Goal: Information Seeking & Learning: Learn about a topic

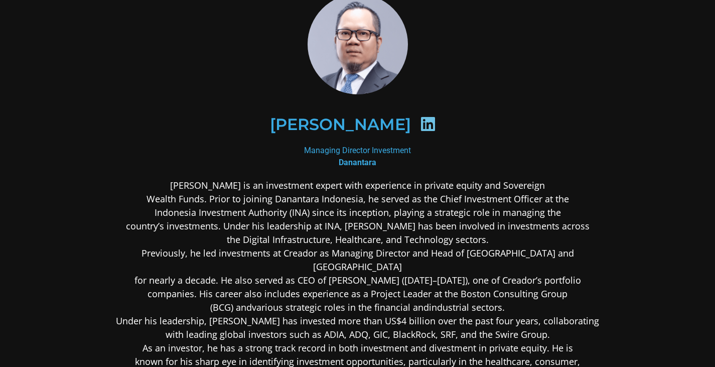
scroll to position [100, 0]
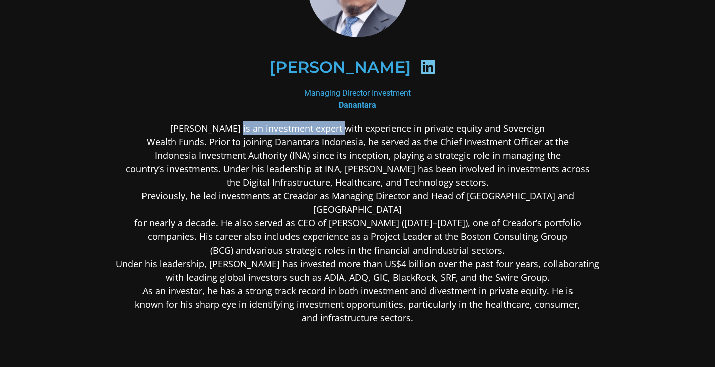
drag, startPoint x: 262, startPoint y: 132, endPoint x: 316, endPoint y: 132, distance: 53.7
click at [316, 132] on p "Stefanus Ade Hadiwidjaja is an investment expert with experience in private equ…" at bounding box center [357, 222] width 487 height 203
drag, startPoint x: 330, startPoint y: 132, endPoint x: 355, endPoint y: 132, distance: 25.1
click at [330, 132] on p "Stefanus Ade Hadiwidjaja is an investment expert with experience in private equ…" at bounding box center [357, 222] width 487 height 203
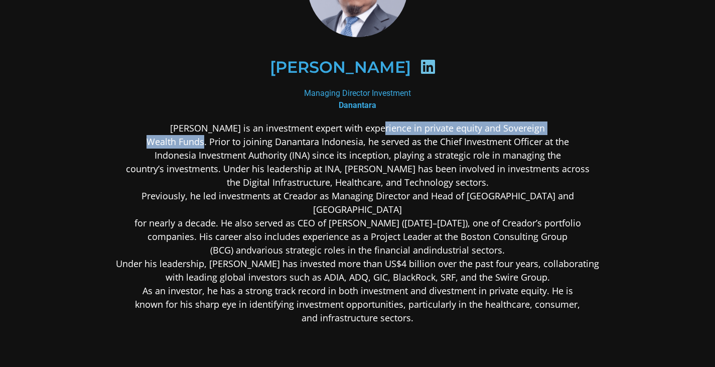
drag, startPoint x: 358, startPoint y: 132, endPoint x: 211, endPoint y: 143, distance: 147.9
click at [207, 144] on p "Stefanus Ade Hadiwidjaja is an investment expert with experience in private equ…" at bounding box center [357, 222] width 487 height 203
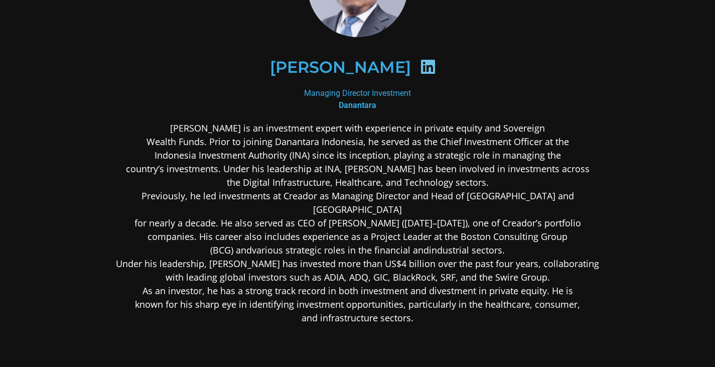
click at [211, 143] on p "Stefanus Ade Hadiwidjaja is an investment expert with experience in private equ…" at bounding box center [357, 222] width 487 height 203
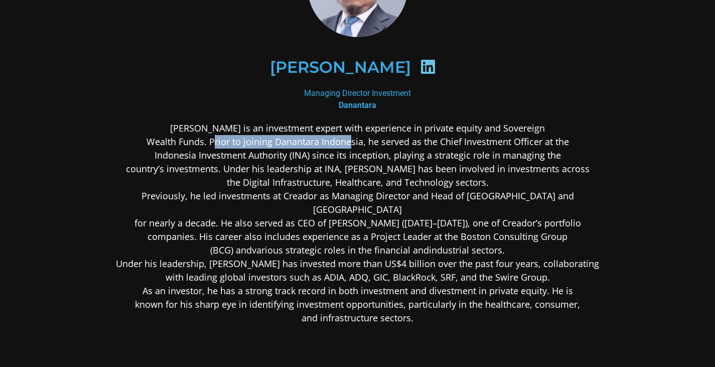
drag, startPoint x: 325, startPoint y: 144, endPoint x: 358, endPoint y: 145, distance: 32.6
click at [352, 145] on p "Stefanus Ade Hadiwidjaja is an investment expert with experience in private equ…" at bounding box center [357, 222] width 487 height 203
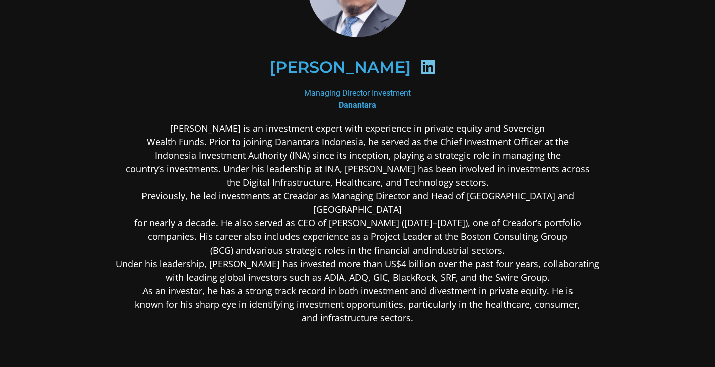
click at [358, 145] on p "Stefanus Ade Hadiwidjaja is an investment expert with experience in private equ…" at bounding box center [357, 222] width 487 height 203
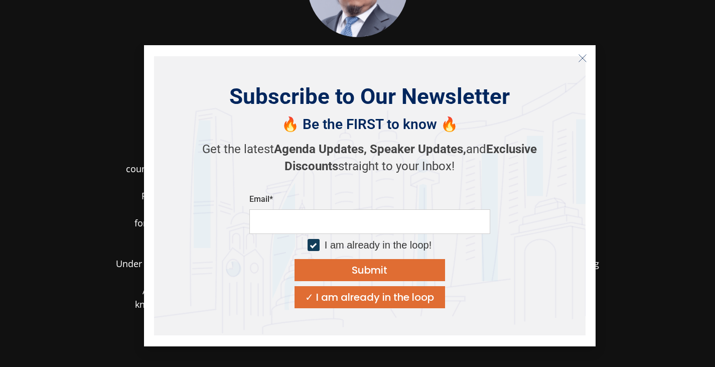
drag, startPoint x: 363, startPoint y: 145, endPoint x: 348, endPoint y: 150, distance: 16.0
click at [312, 159] on body "Stefanus Hadiwidjaja Managing Director Investment Danantara Stefanus Ade Hadiwi…" at bounding box center [357, 210] width 715 height 621
click at [638, 134] on section "Stefanus Hadiwidjaja Managing Director Investment Danantara Stefanus Ade Hadiwi…" at bounding box center [357, 210] width 715 height 620
click at [648, 97] on section "Stefanus Hadiwidjaja Managing Director Investment Danantara Stefanus Ade Hadiwi…" at bounding box center [357, 210] width 715 height 620
click at [586, 57] on icon "Close" at bounding box center [582, 58] width 9 height 9
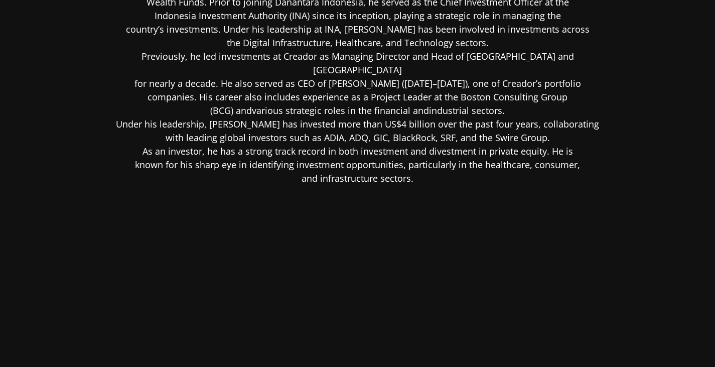
scroll to position [190, 0]
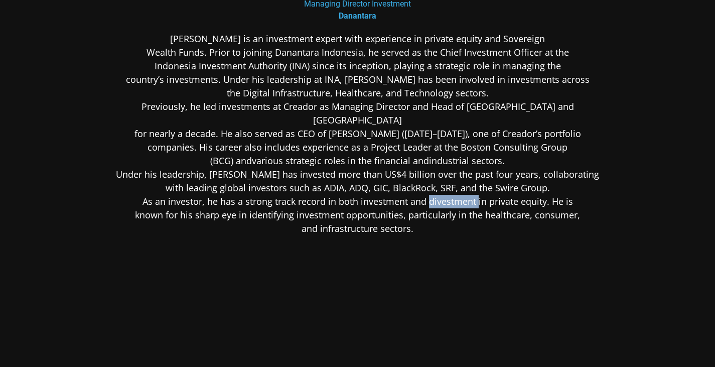
drag, startPoint x: 428, startPoint y: 189, endPoint x: 475, endPoint y: 190, distance: 47.2
click at [475, 190] on p "Stefanus Ade Hadiwidjaja is an investment expert with experience in private equ…" at bounding box center [357, 133] width 487 height 203
copy p "divestment"
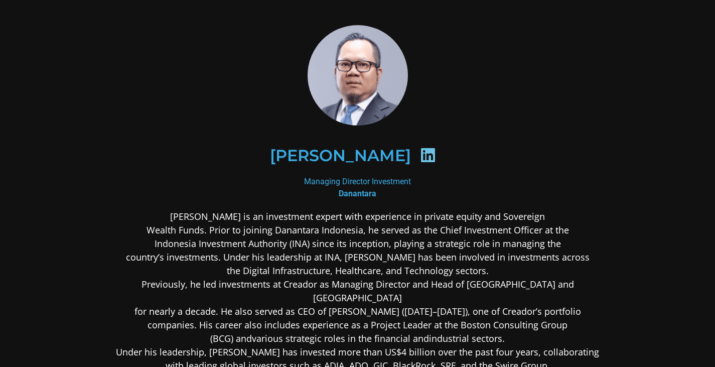
scroll to position [0, 0]
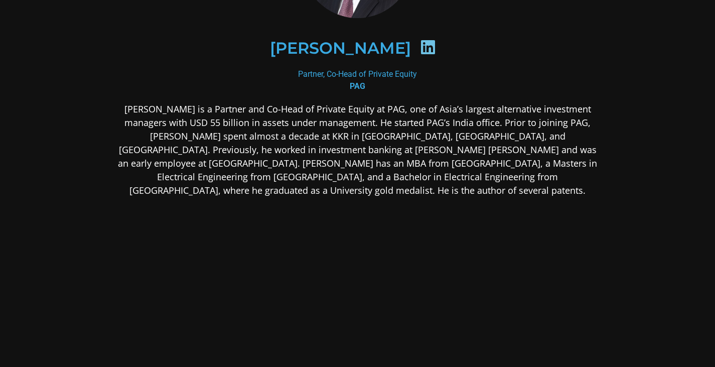
scroll to position [142, 0]
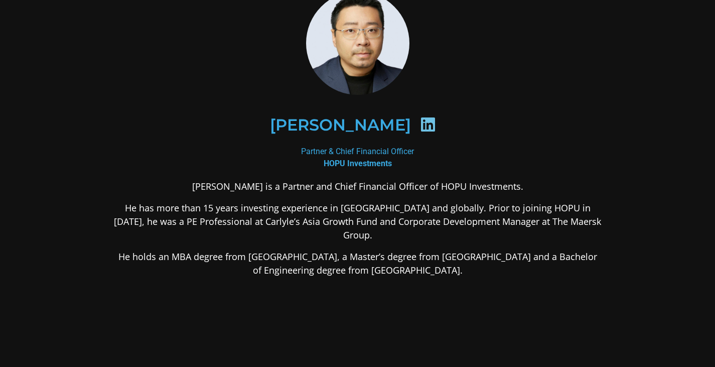
scroll to position [37, 0]
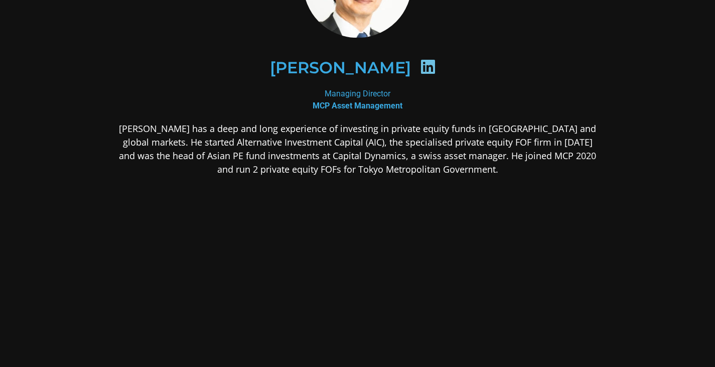
scroll to position [113, 0]
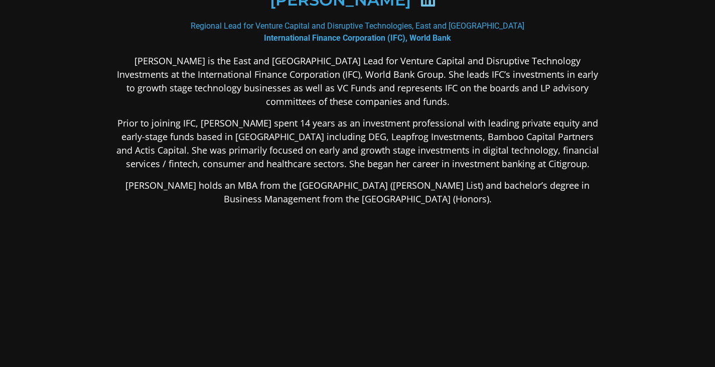
scroll to position [162, 0]
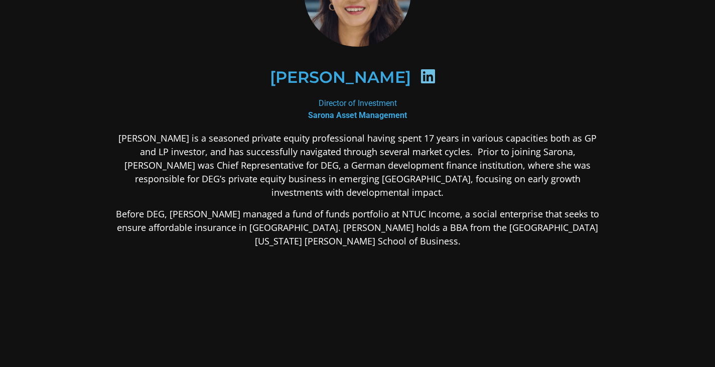
scroll to position [150, 0]
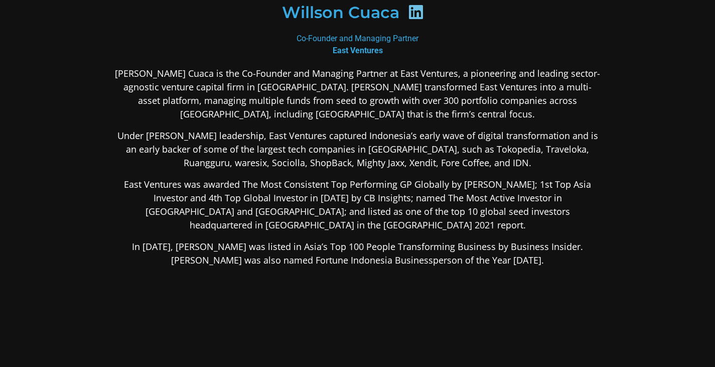
scroll to position [201, 0]
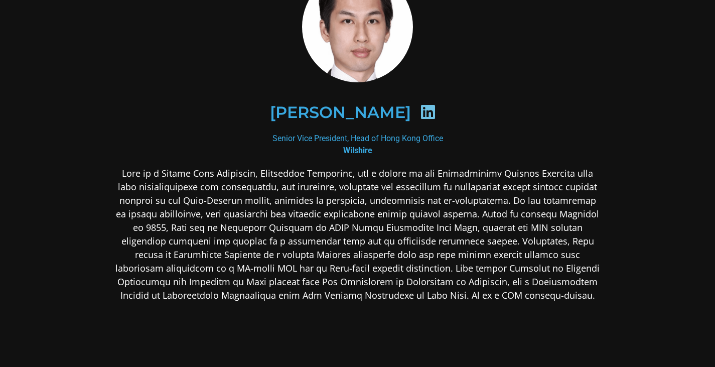
scroll to position [150, 0]
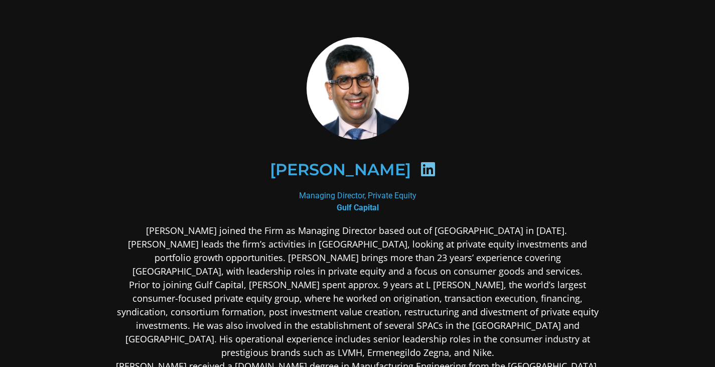
scroll to position [100, 0]
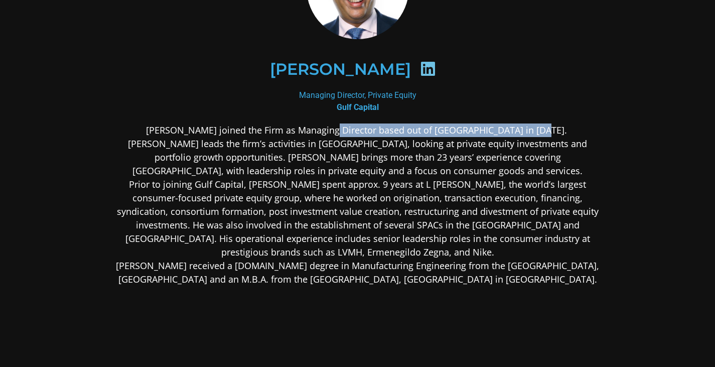
drag, startPoint x: 294, startPoint y: 130, endPoint x: 501, endPoint y: 120, distance: 206.9
click at [501, 120] on div "[PERSON_NAME] Managing Director, Private Equity Gulf Capital [PERSON_NAME] join…" at bounding box center [357, 191] width 487 height 508
copy p "anaging Director based out of Singapore in 2021"
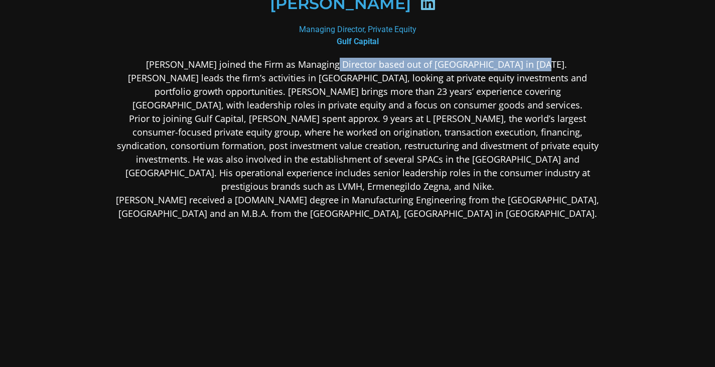
scroll to position [201, 0]
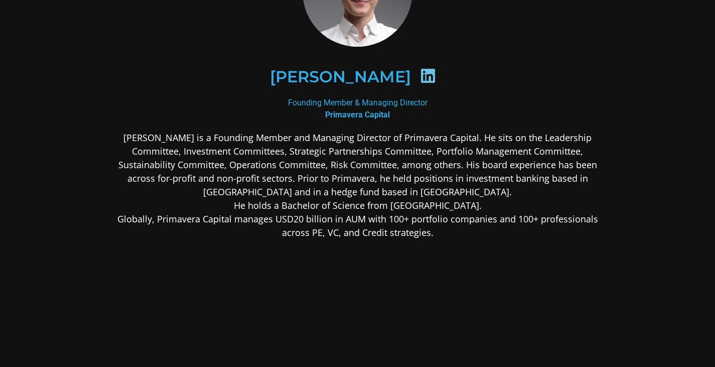
scroll to position [50, 0]
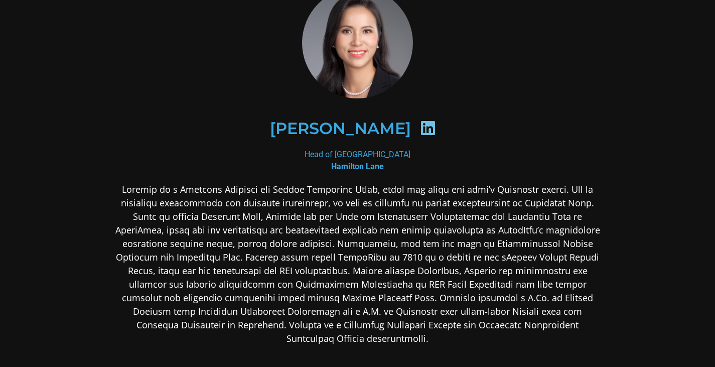
scroll to position [100, 0]
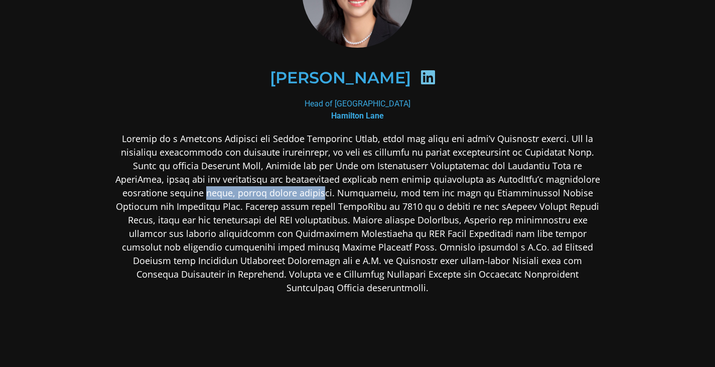
drag, startPoint x: 130, startPoint y: 194, endPoint x: 259, endPoint y: 194, distance: 128.9
click at [242, 196] on p at bounding box center [357, 213] width 487 height 162
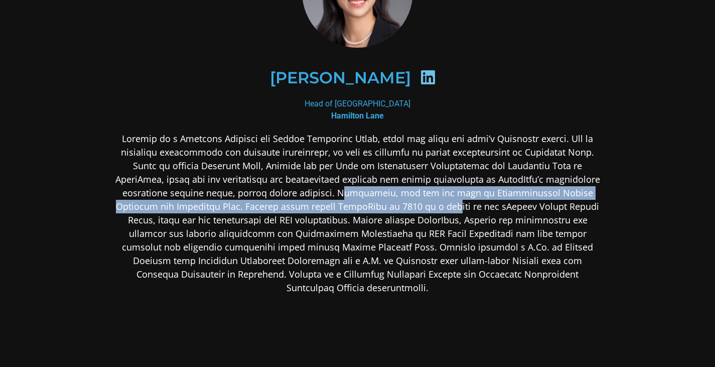
drag, startPoint x: 260, startPoint y: 193, endPoint x: 319, endPoint y: 210, distance: 61.6
click at [319, 210] on p at bounding box center [357, 213] width 487 height 162
click at [318, 211] on p at bounding box center [357, 213] width 487 height 162
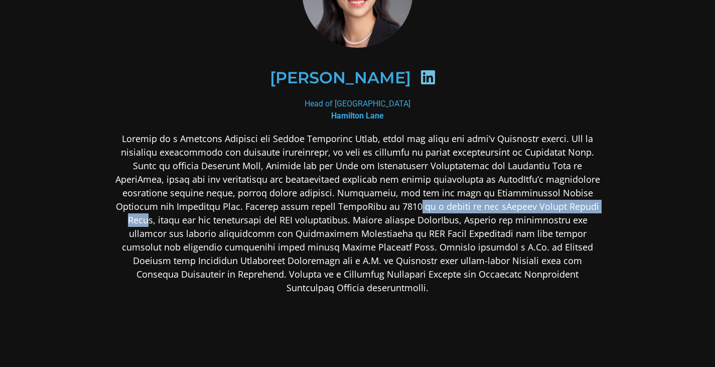
drag, startPoint x: 280, startPoint y: 209, endPoint x: 471, endPoint y: 204, distance: 191.6
click at [471, 204] on p at bounding box center [357, 213] width 487 height 162
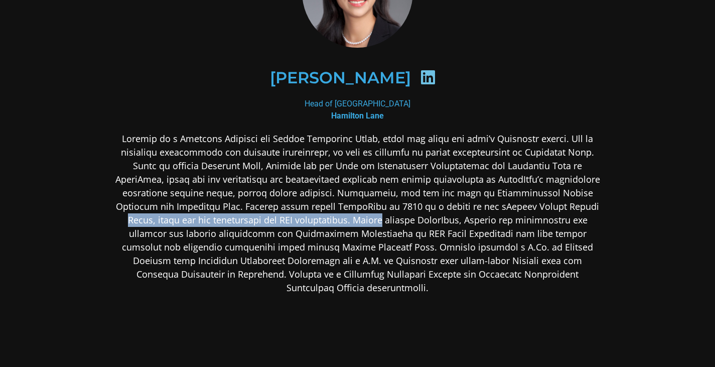
drag, startPoint x: 471, startPoint y: 204, endPoint x: 207, endPoint y: 220, distance: 265.3
click at [207, 220] on p at bounding box center [357, 213] width 487 height 162
click at [206, 220] on p at bounding box center [357, 213] width 487 height 162
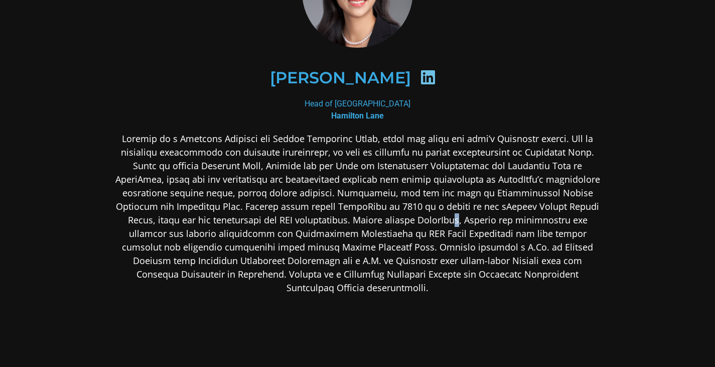
click at [309, 222] on p at bounding box center [357, 213] width 487 height 162
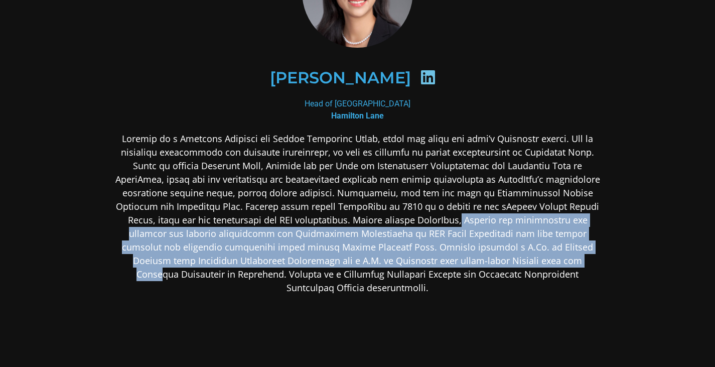
drag, startPoint x: 310, startPoint y: 222, endPoint x: 372, endPoint y: 255, distance: 70.0
click at [372, 255] on p at bounding box center [357, 213] width 487 height 162
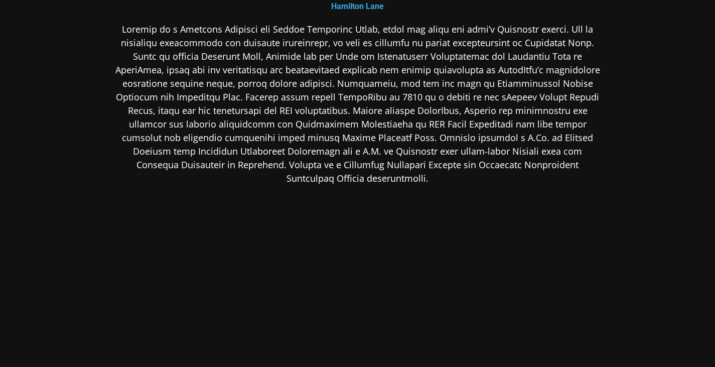
click at [329, 158] on p at bounding box center [357, 104] width 487 height 162
click at [329, 139] on p at bounding box center [357, 104] width 487 height 162
click at [335, 142] on p at bounding box center [357, 104] width 487 height 162
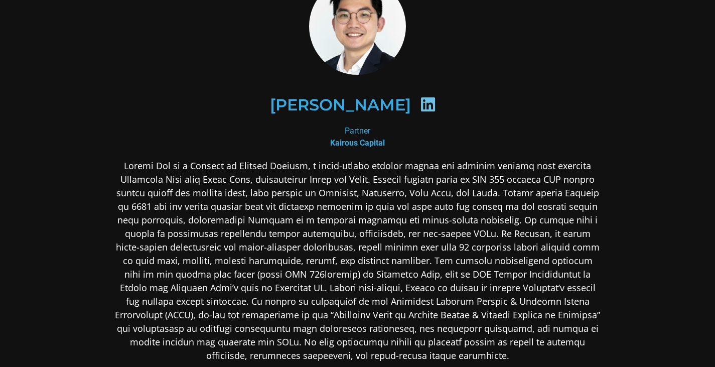
scroll to position [50, 0]
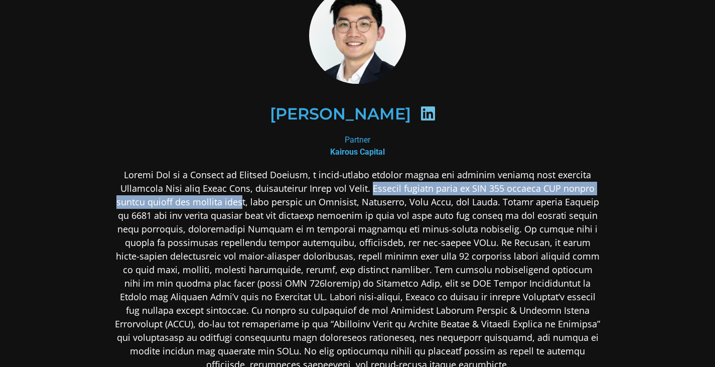
drag, startPoint x: 336, startPoint y: 191, endPoint x: 217, endPoint y: 204, distance: 119.5
click at [217, 204] on p at bounding box center [357, 269] width 487 height 203
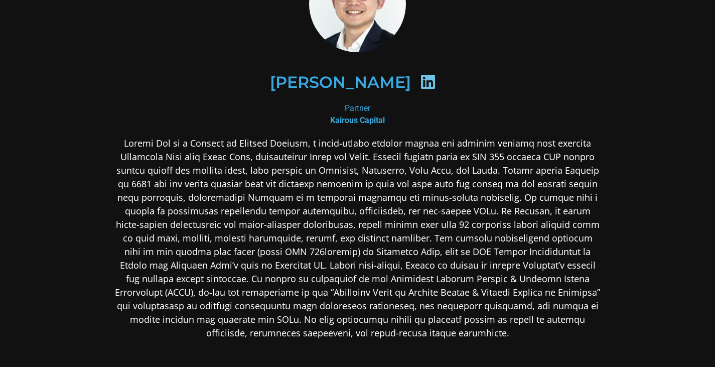
scroll to position [100, 0]
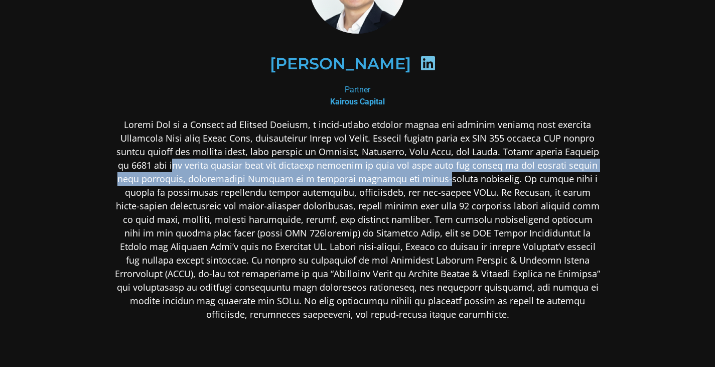
drag, startPoint x: 178, startPoint y: 170, endPoint x: 399, endPoint y: 176, distance: 220.7
click at [399, 176] on p at bounding box center [357, 219] width 487 height 203
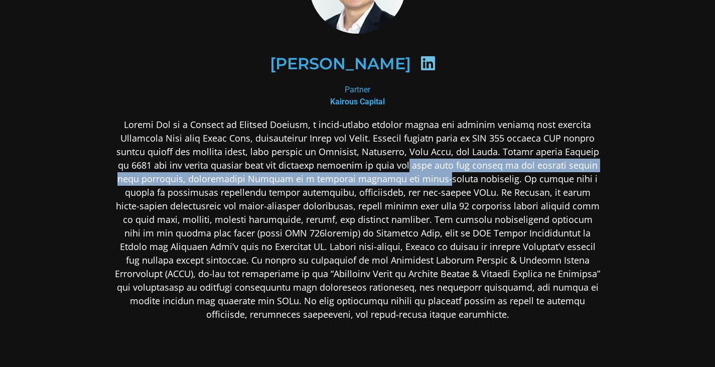
drag, startPoint x: 399, startPoint y: 176, endPoint x: 393, endPoint y: 162, distance: 14.6
click at [393, 162] on p at bounding box center [357, 219] width 487 height 203
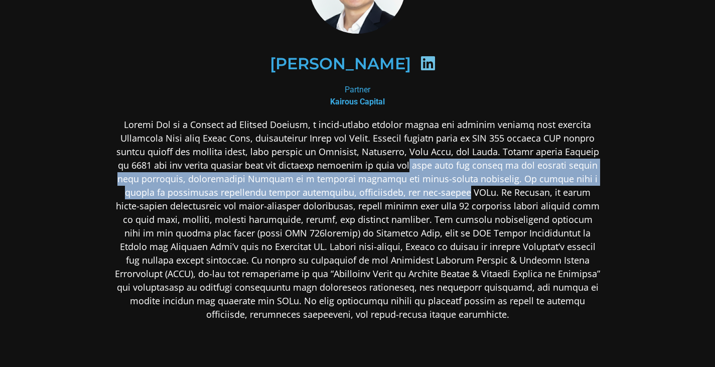
drag, startPoint x: 393, startPoint y: 162, endPoint x: 401, endPoint y: 193, distance: 31.6
click at [401, 193] on p at bounding box center [357, 219] width 487 height 203
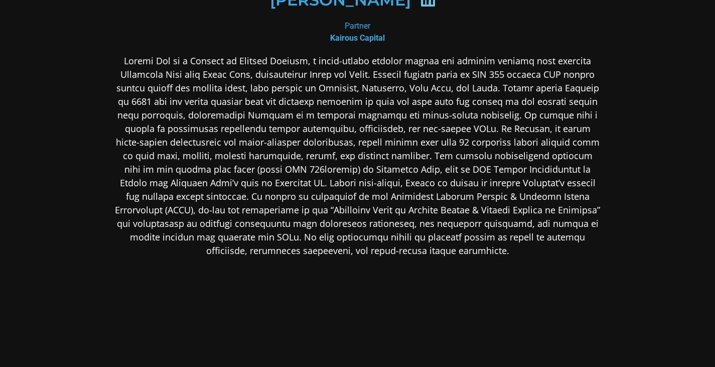
scroll to position [250, 0]
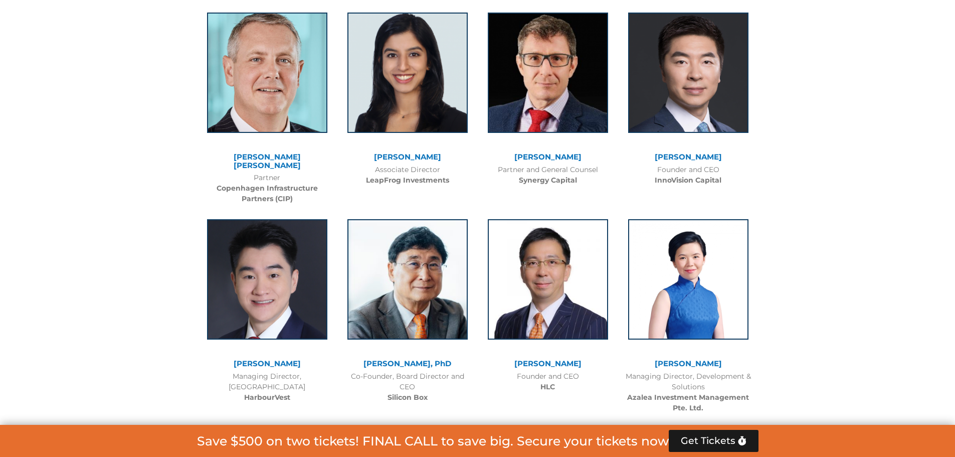
scroll to position [5015, 0]
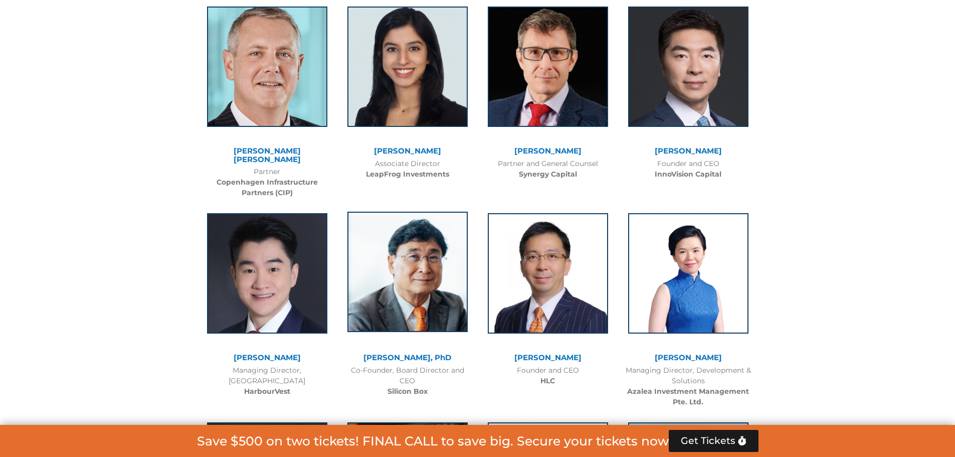
click at [407, 286] on img at bounding box center [408, 272] width 120 height 120
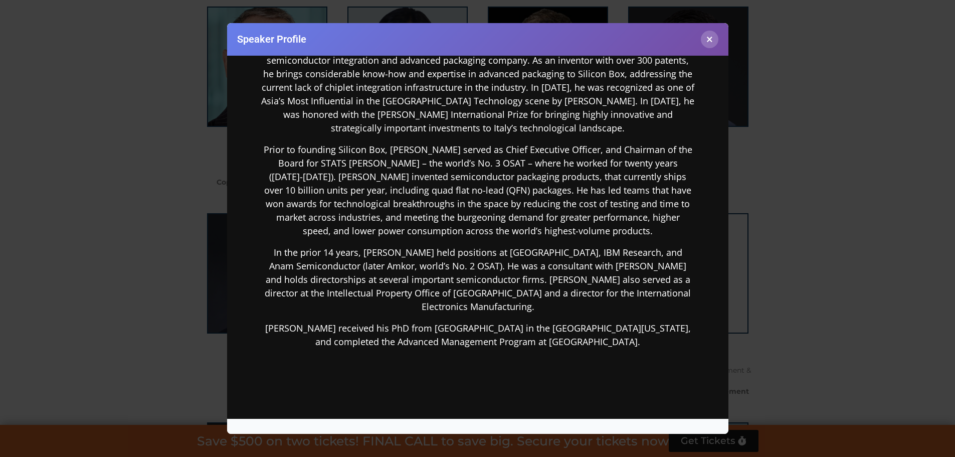
scroll to position [251, 0]
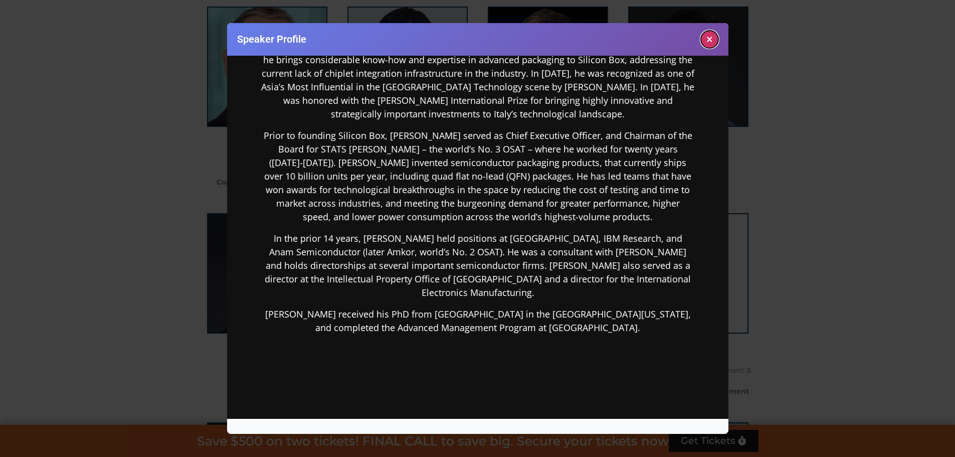
click at [704, 40] on button "×" at bounding box center [710, 40] width 18 height 18
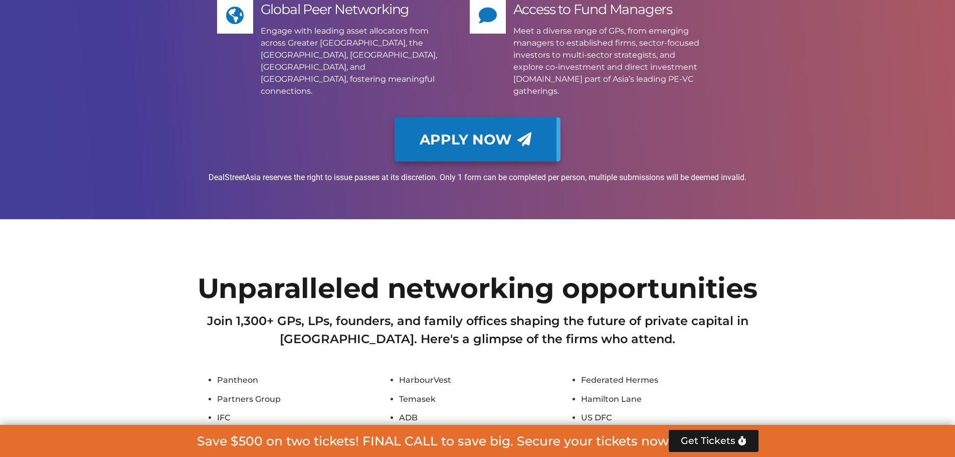
scroll to position [8676, 0]
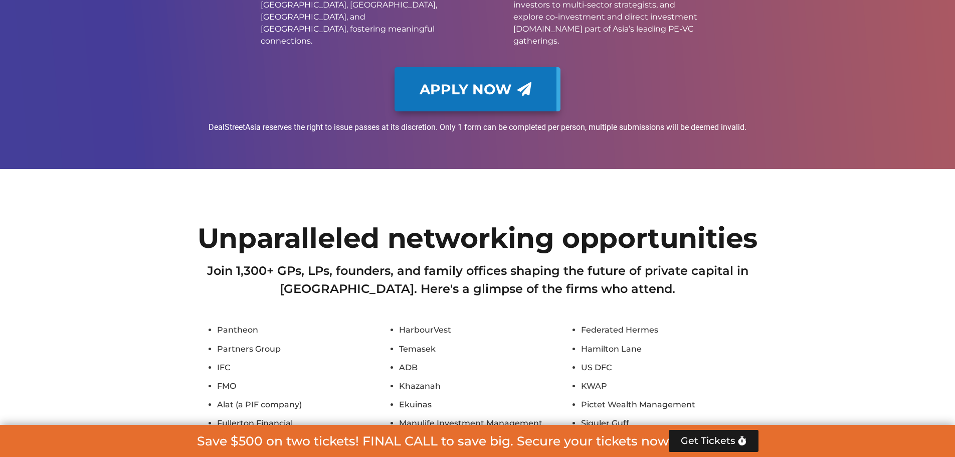
click at [426, 323] on li "HarbourVest" at bounding box center [487, 330] width 177 height 14
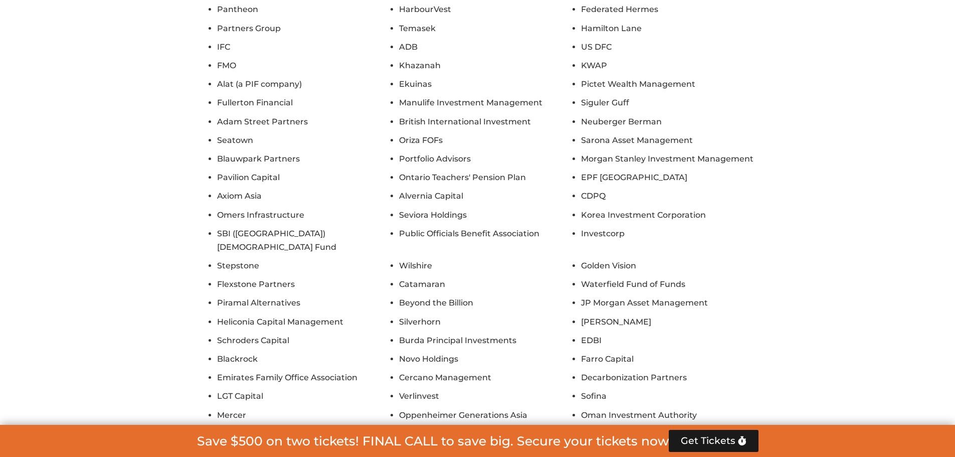
scroll to position [9178, 0]
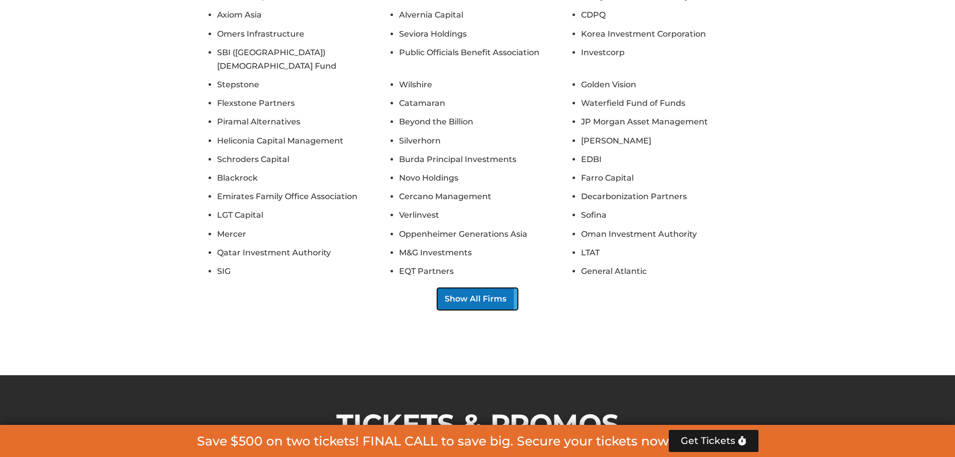
click at [465, 288] on button "Show All Firms" at bounding box center [477, 299] width 81 height 22
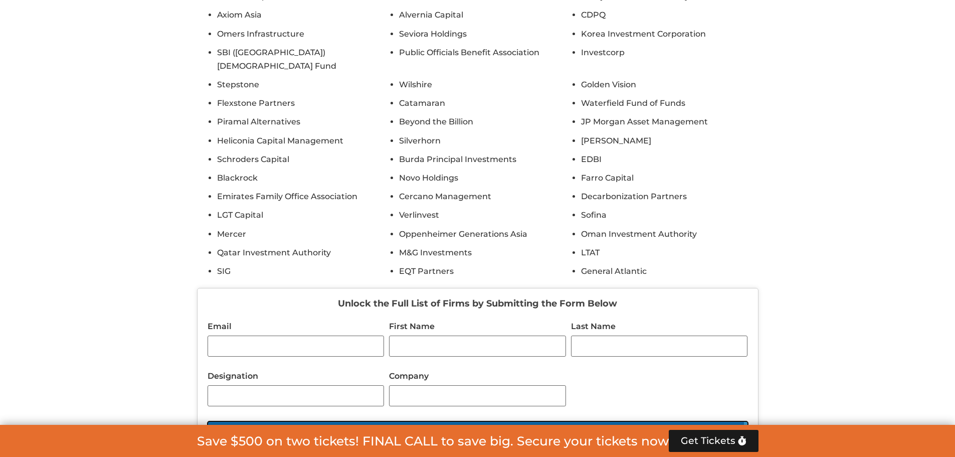
click at [474, 421] on button "Unlock" at bounding box center [478, 432] width 541 height 22
click at [504, 264] on li "EQT Partners" at bounding box center [487, 271] width 177 height 14
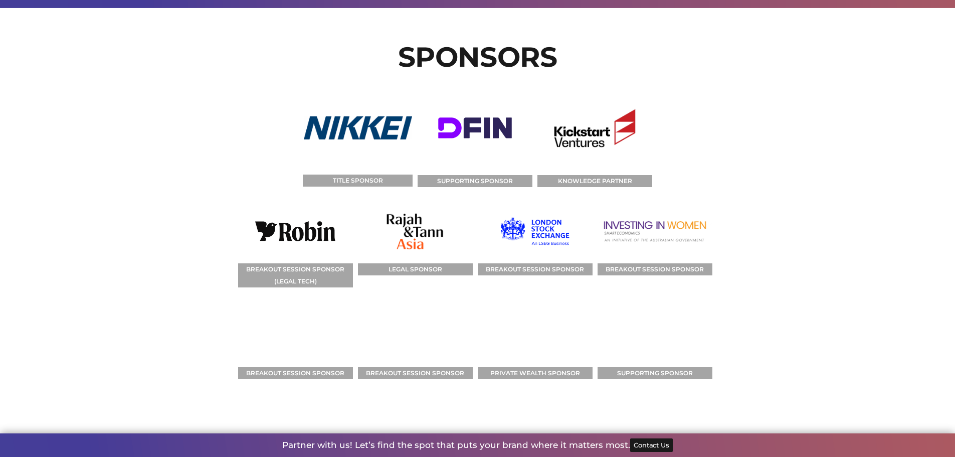
scroll to position [11334, 0]
